Goal: Task Accomplishment & Management: Use online tool/utility

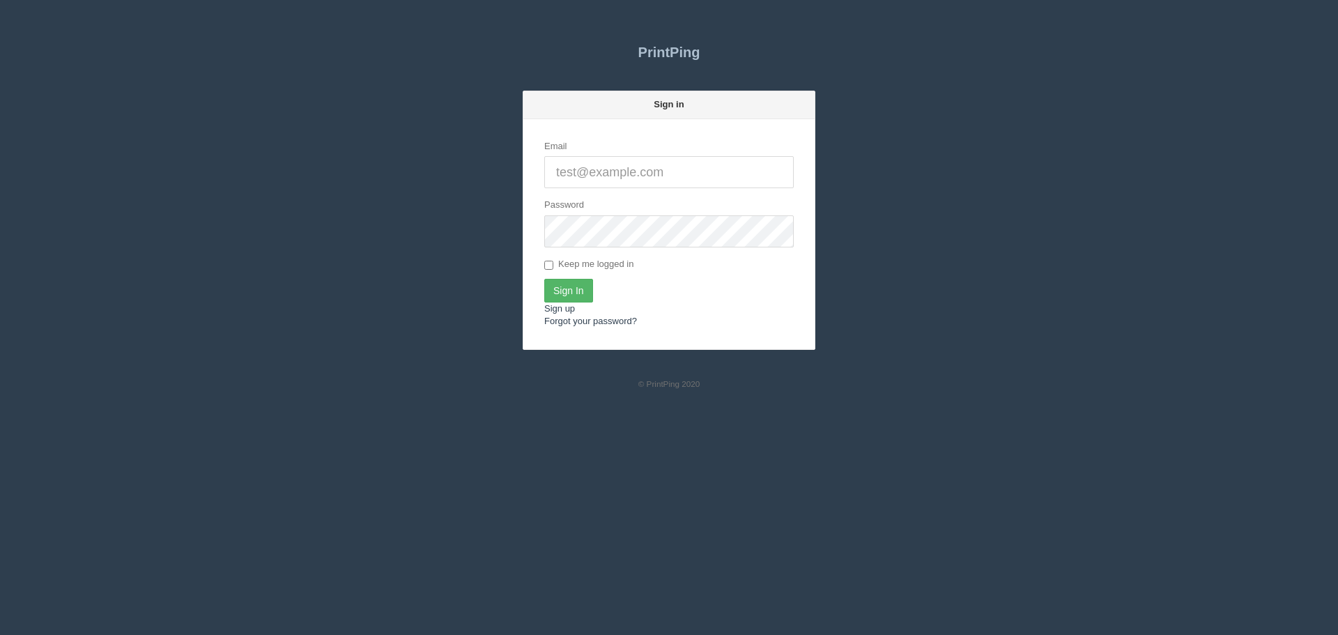
type input "[PERSON_NAME][EMAIL_ADDRESS][DOMAIN_NAME]"
click at [563, 280] on input "Sign In" at bounding box center [568, 291] width 49 height 24
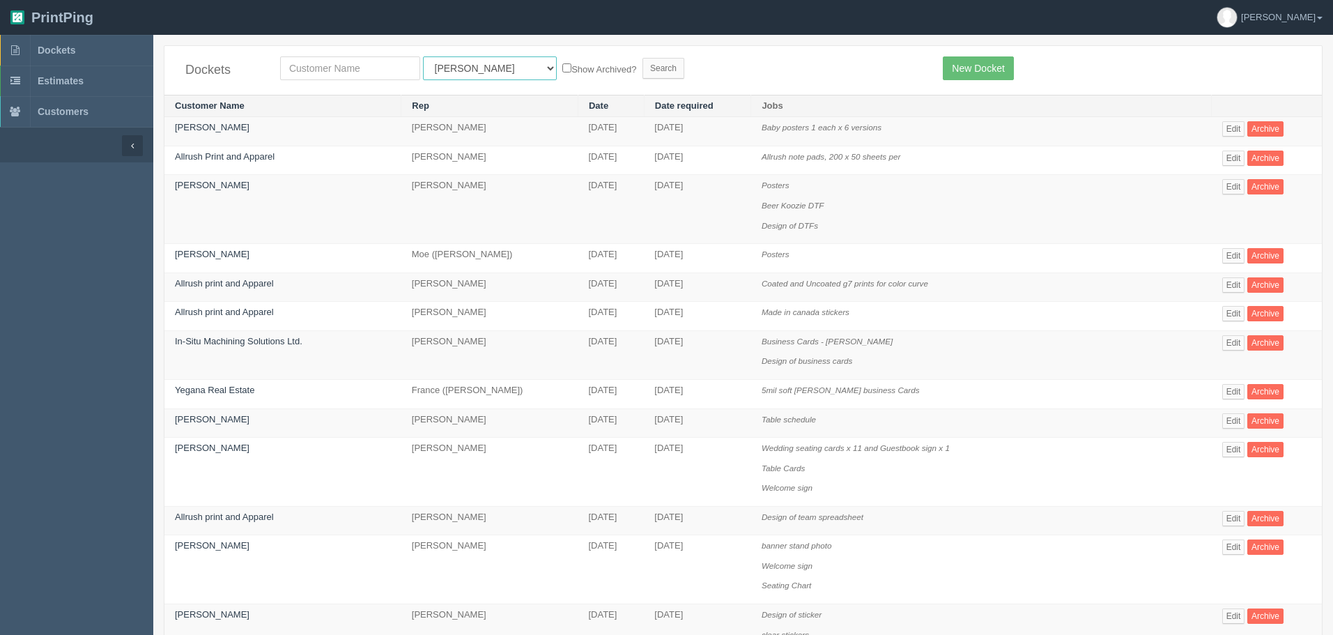
click at [469, 59] on select "All Users [PERSON_NAME] Test 1 [PERSON_NAME] [PERSON_NAME] [PERSON_NAME] France…" at bounding box center [490, 68] width 134 height 24
select select "8"
click at [423, 56] on select "All Users [PERSON_NAME] Test 1 [PERSON_NAME] [PERSON_NAME] [PERSON_NAME] France…" at bounding box center [490, 68] width 134 height 24
click at [390, 56] on div "Dockets All Users [PERSON_NAME] Test 1 [PERSON_NAME] [PERSON_NAME] [PERSON_NAME…" at bounding box center [744, 70] width 1158 height 49
click at [372, 71] on input "text" at bounding box center [350, 68] width 140 height 24
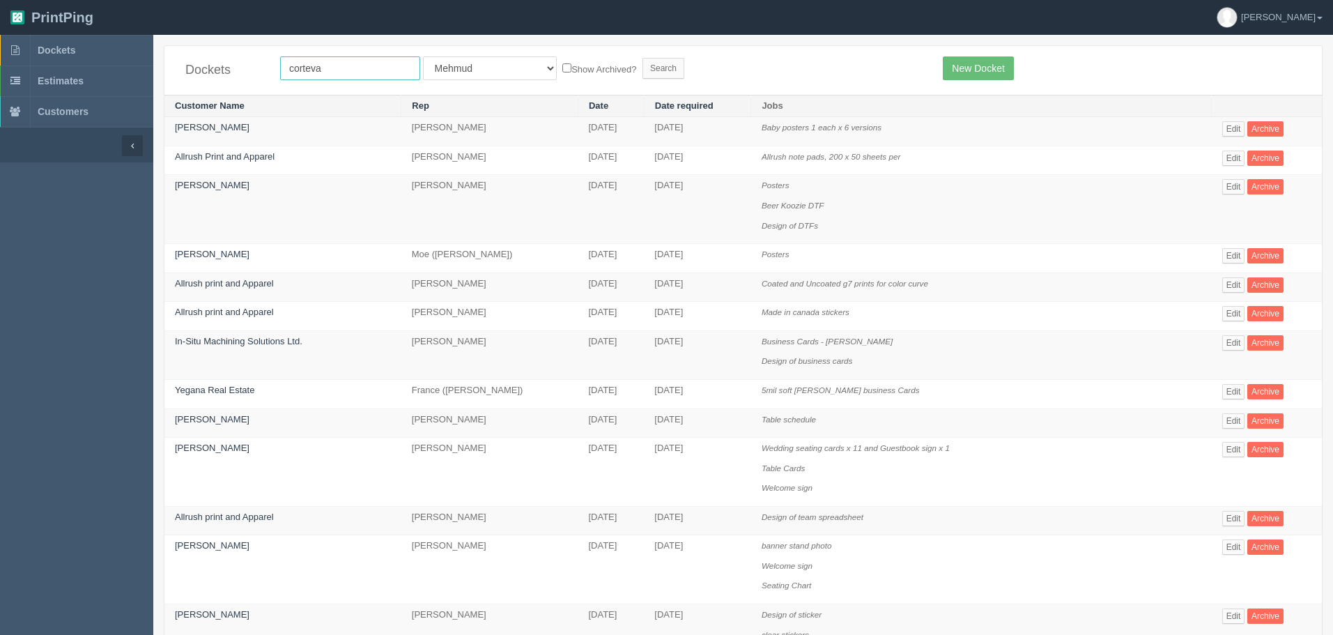
type input "corteva"
click at [643, 58] on input "Search" at bounding box center [664, 68] width 42 height 21
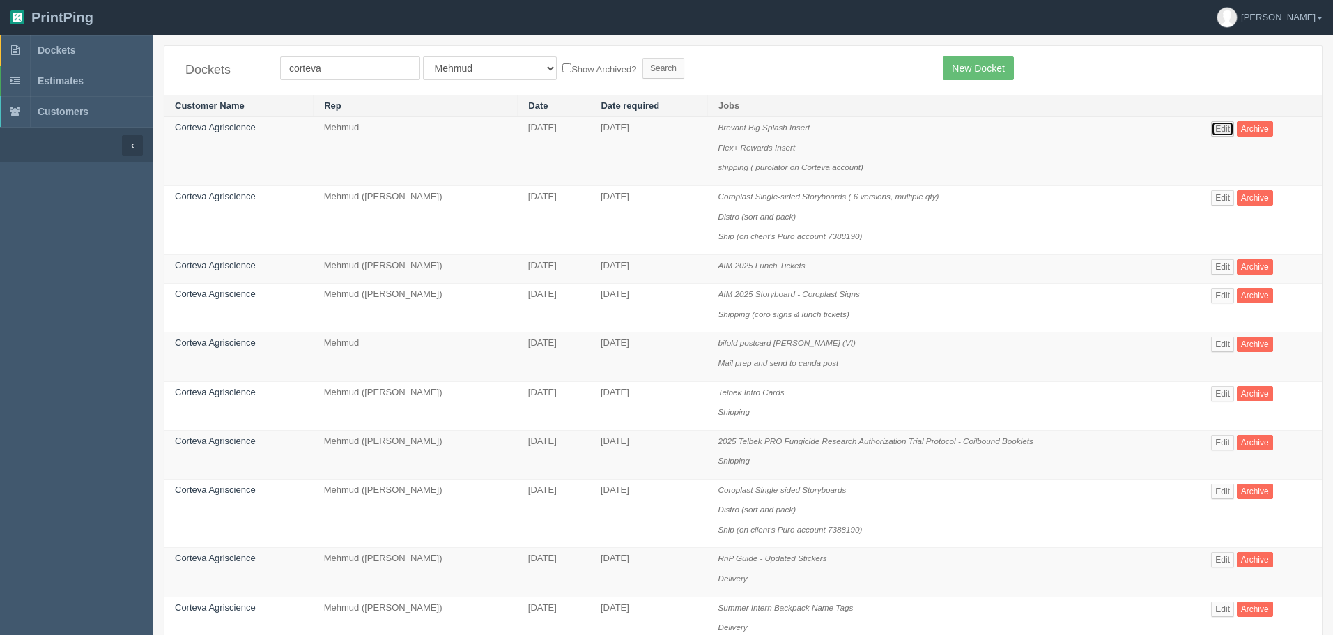
click at [1216, 124] on link "Edit" at bounding box center [1222, 128] width 23 height 15
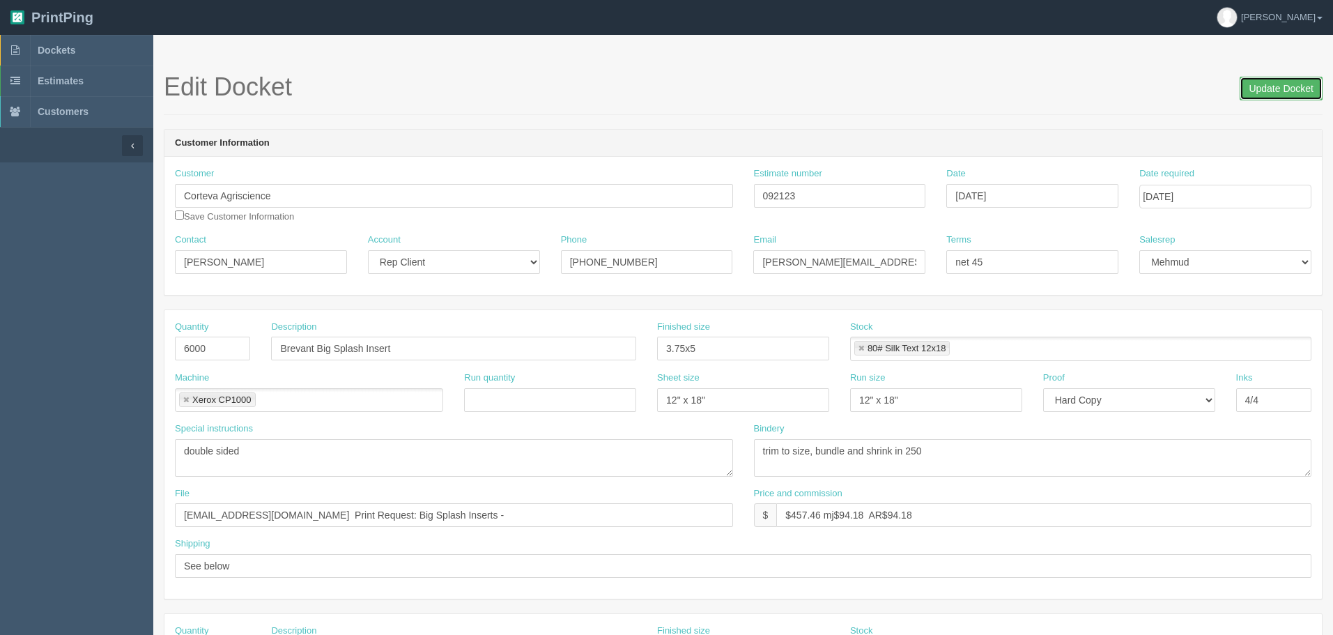
click at [1256, 91] on input "Update Docket" at bounding box center [1281, 89] width 83 height 24
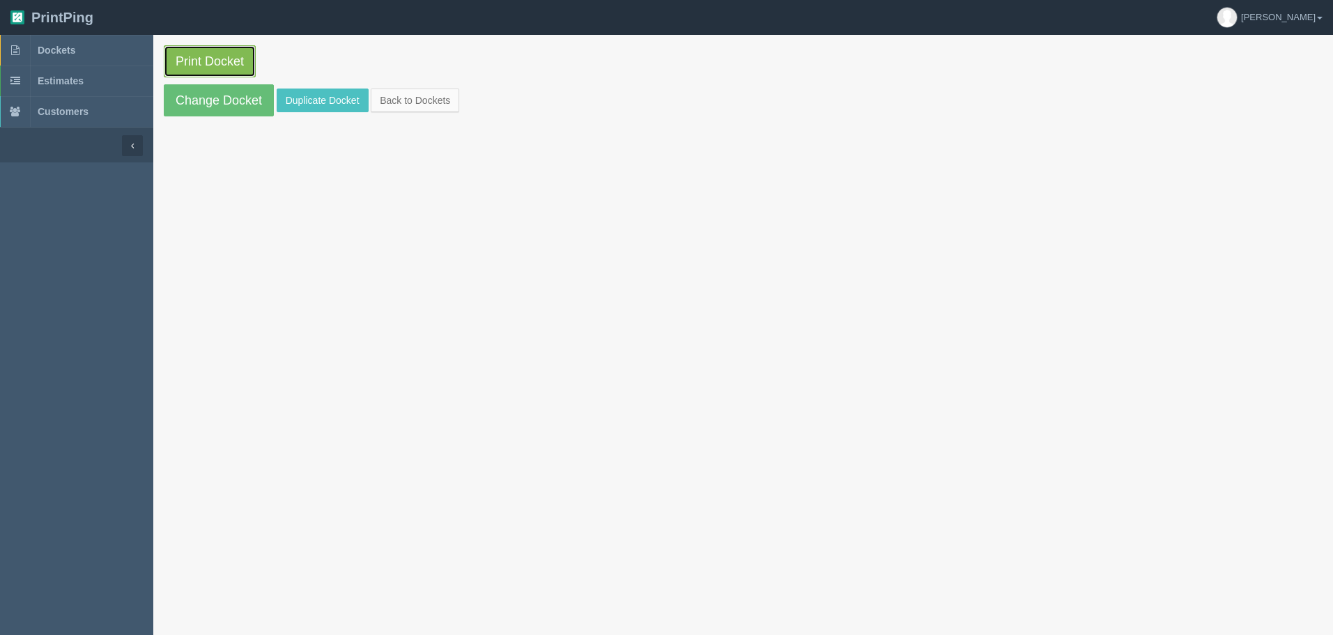
click at [238, 62] on link "Print Docket" at bounding box center [210, 61] width 92 height 32
